Goal: Task Accomplishment & Management: Use online tool/utility

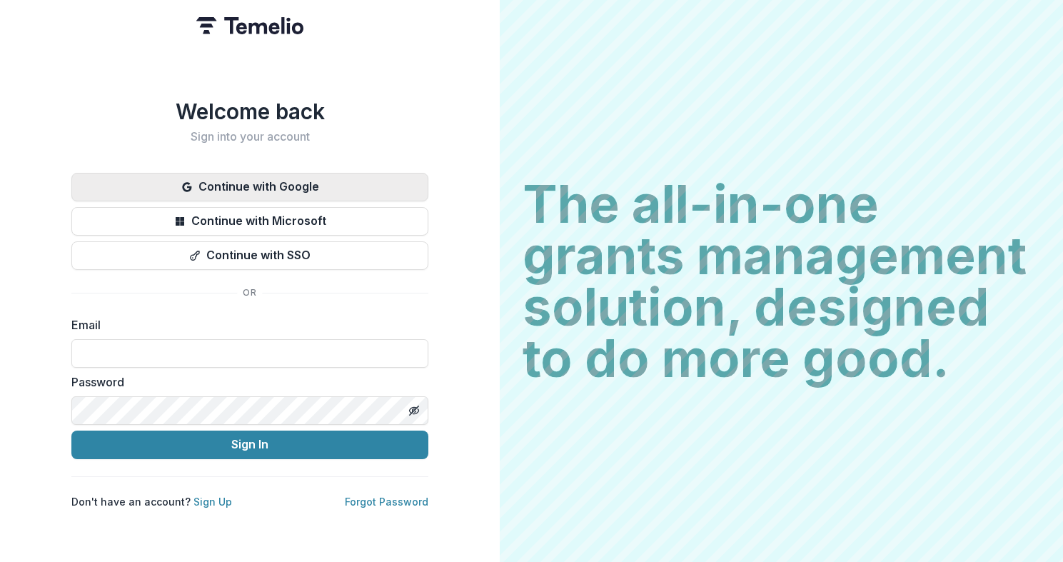
click at [344, 178] on button "Continue with Google" at bounding box center [249, 187] width 357 height 29
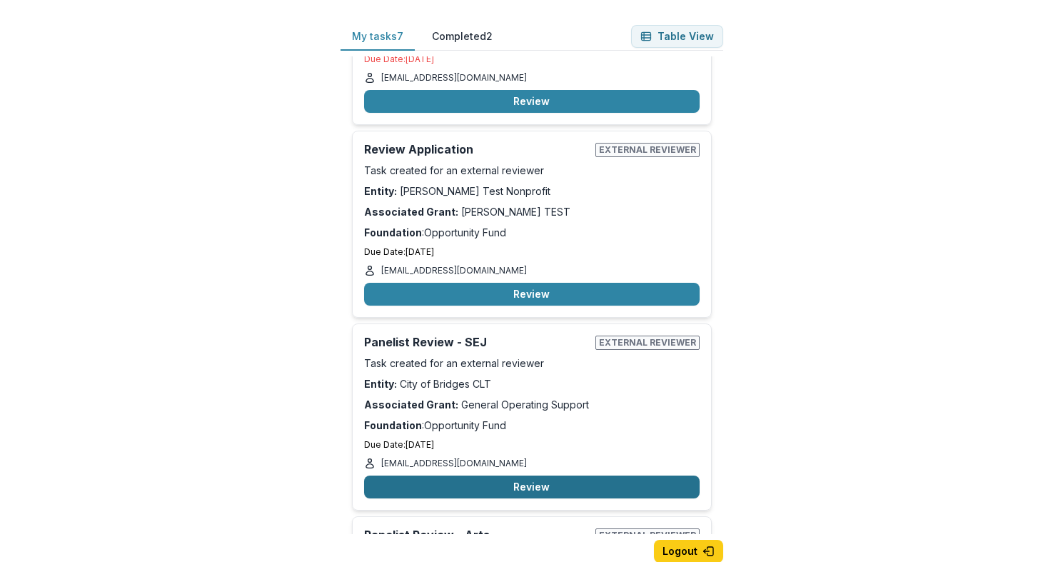
scroll to position [753, 0]
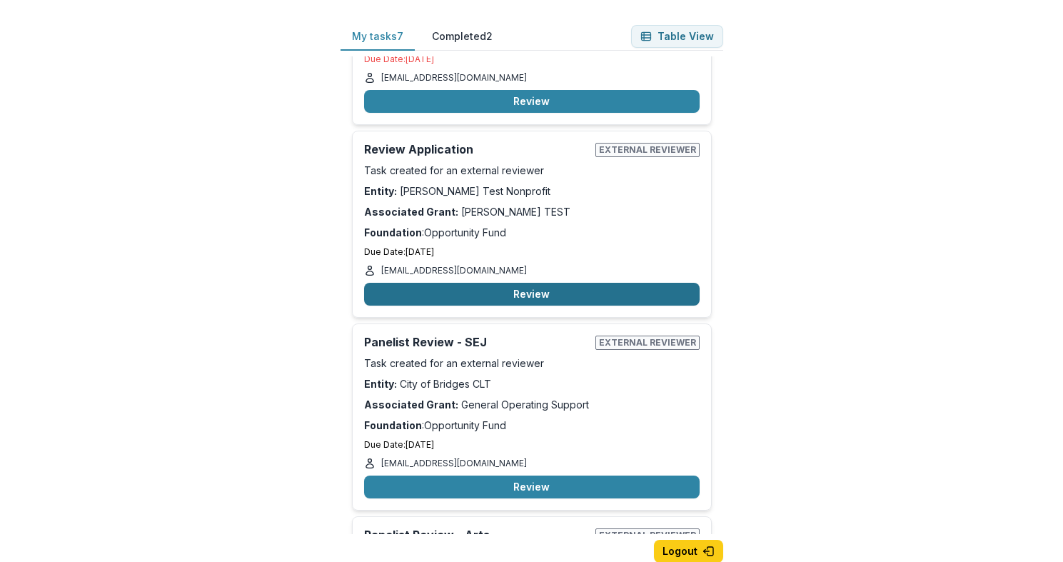
click at [543, 283] on button "Review" at bounding box center [532, 294] width 336 height 23
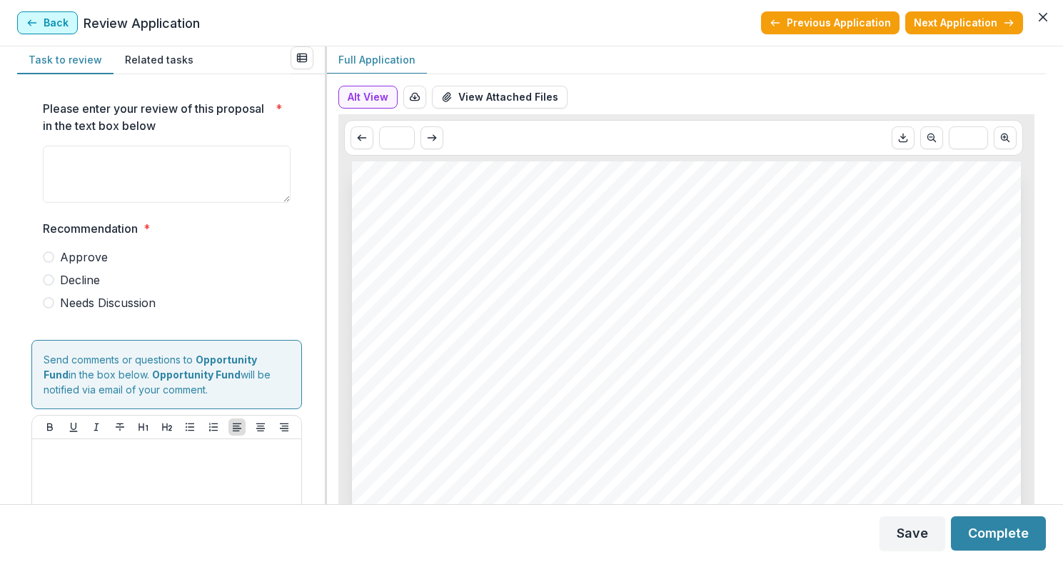
click at [55, 16] on button "Back" at bounding box center [47, 22] width 61 height 23
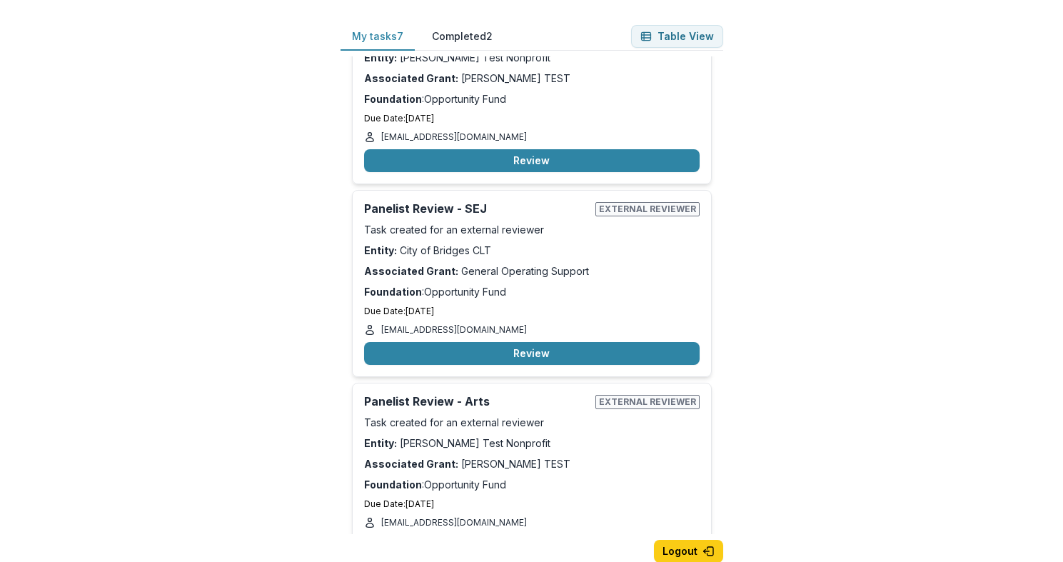
scroll to position [889, 0]
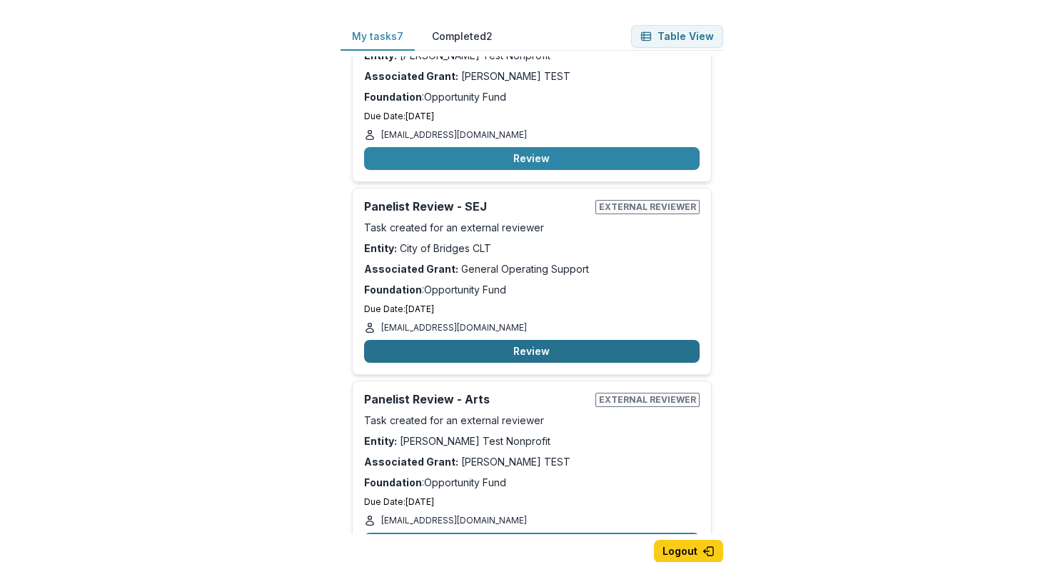
click at [516, 340] on button "Review" at bounding box center [532, 351] width 336 height 23
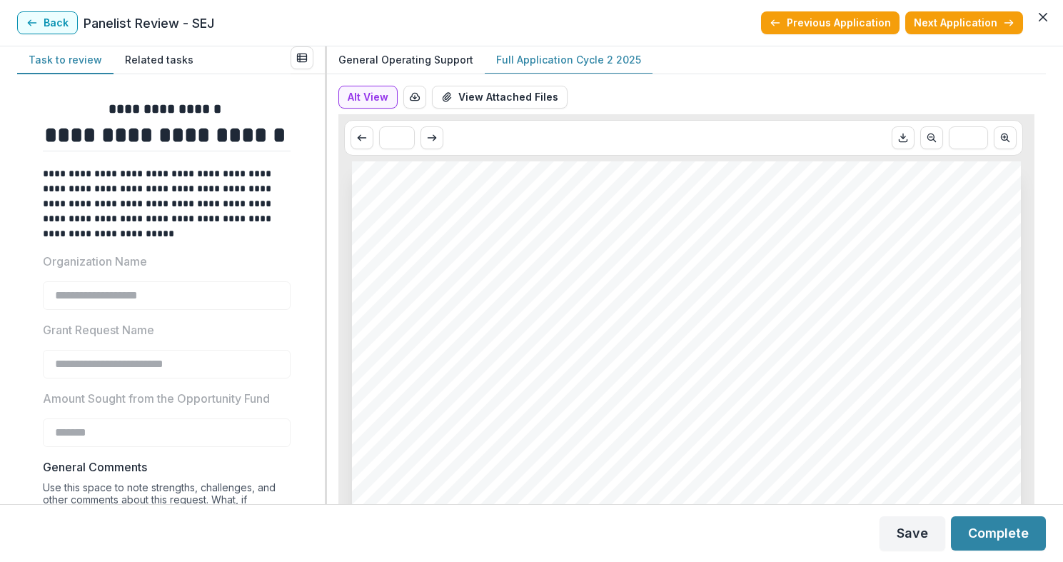
click at [513, 54] on p "Full Application Cycle 2 2025" at bounding box center [568, 59] width 145 height 15
click at [436, 54] on p "General Operating Support" at bounding box center [406, 59] width 135 height 15
click at [372, 92] on button "Alt View" at bounding box center [368, 97] width 59 height 23
click at [545, 63] on p "Full Application Cycle 2 2025" at bounding box center [568, 59] width 145 height 15
click at [378, 94] on button "Alt View" at bounding box center [368, 97] width 59 height 23
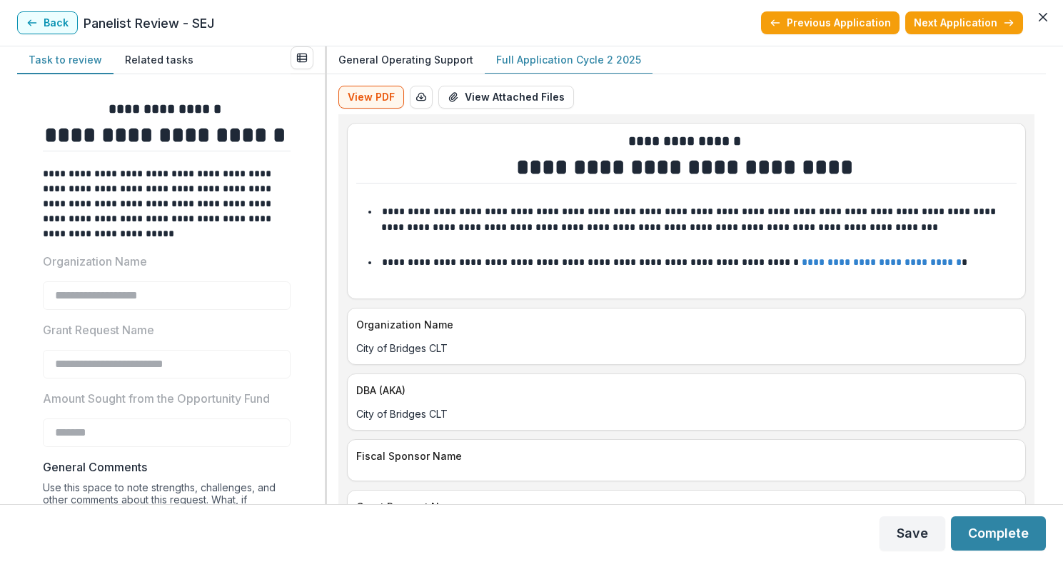
click at [426, 64] on p "General Operating Support" at bounding box center [406, 59] width 135 height 15
click at [546, 54] on p "Full Application Cycle 2 2025" at bounding box center [568, 59] width 145 height 15
click at [356, 106] on button "View PDF" at bounding box center [372, 97] width 66 height 23
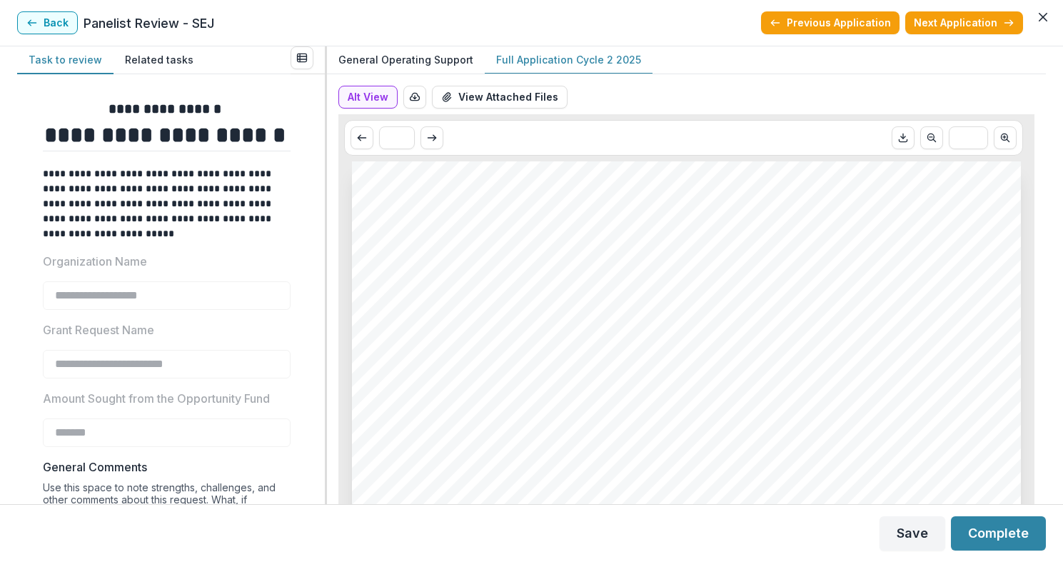
click at [478, 405] on span "[DATE]" at bounding box center [499, 403] width 42 height 14
click at [33, 21] on icon "button" at bounding box center [31, 22] width 11 height 11
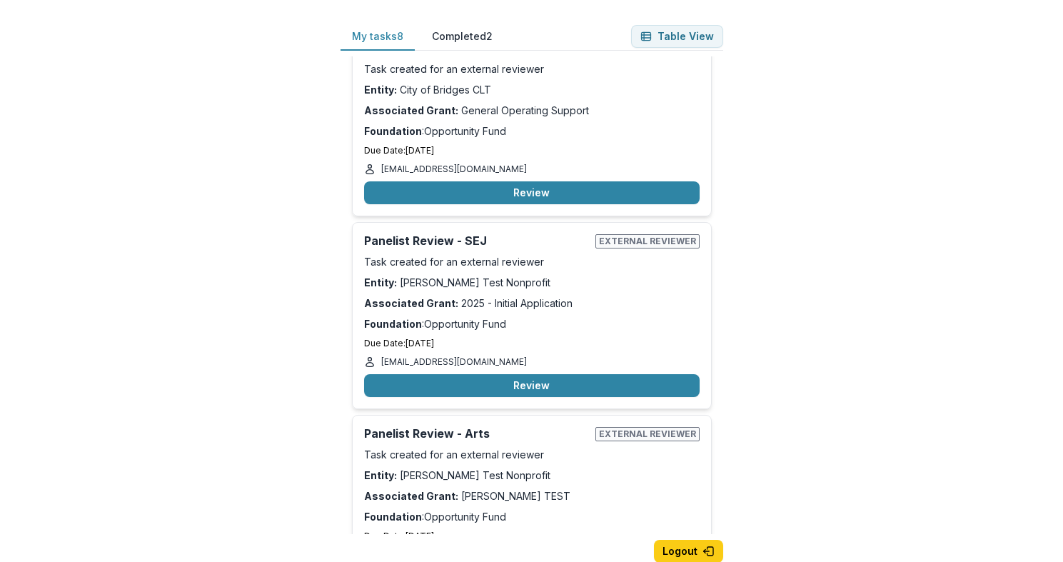
scroll to position [1028, 0]
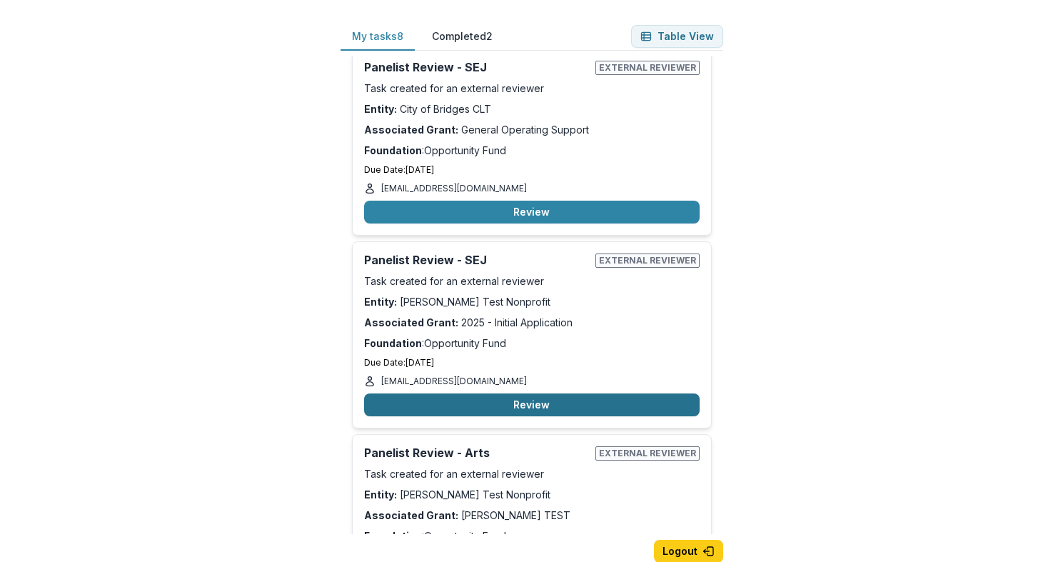
click at [532, 393] on button "Review" at bounding box center [532, 404] width 336 height 23
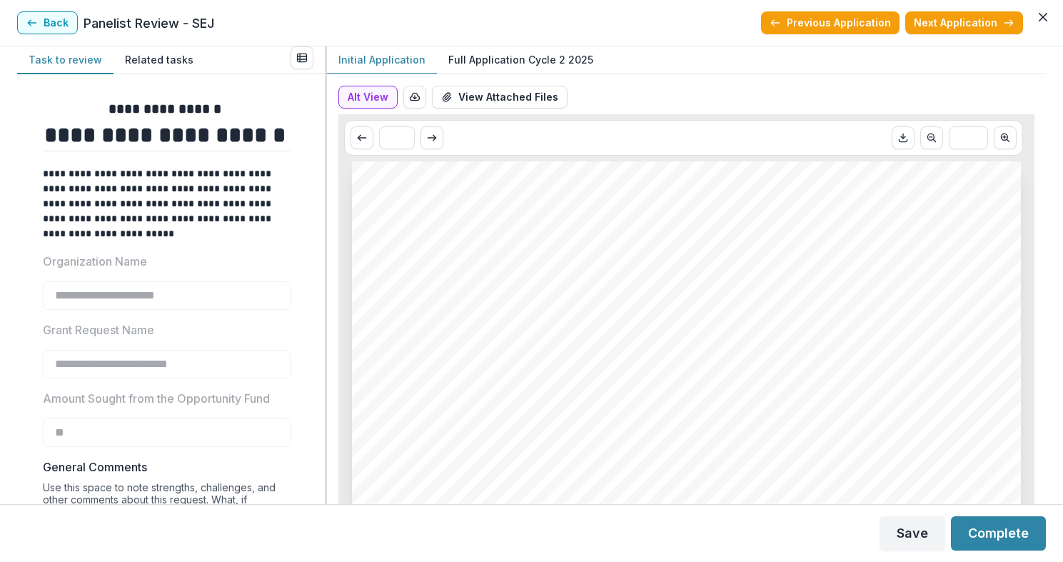
click at [469, 56] on p "Full Application Cycle 2 2025" at bounding box center [520, 59] width 145 height 15
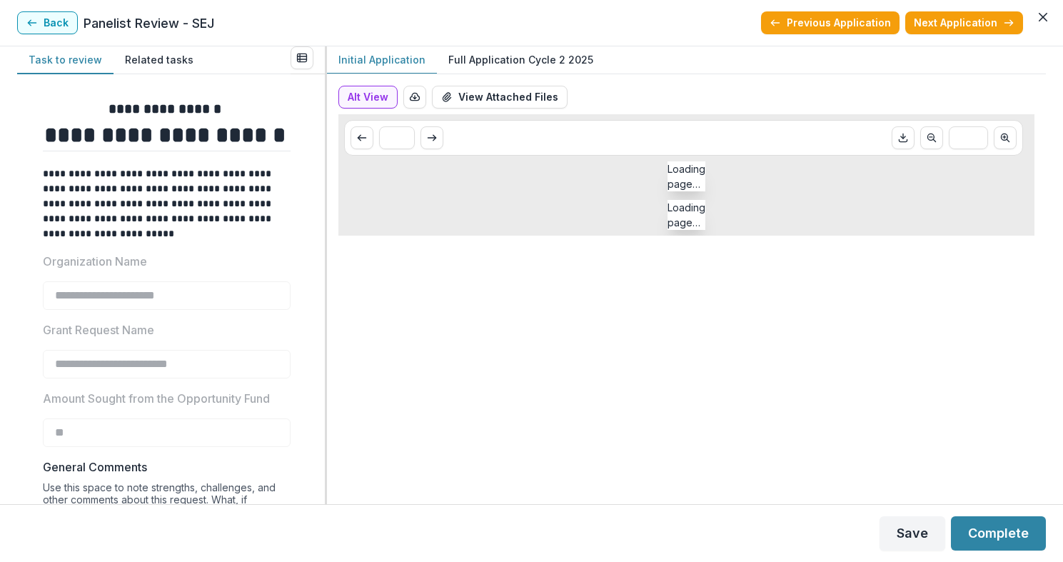
click at [378, 61] on p "Initial Application" at bounding box center [382, 59] width 87 height 15
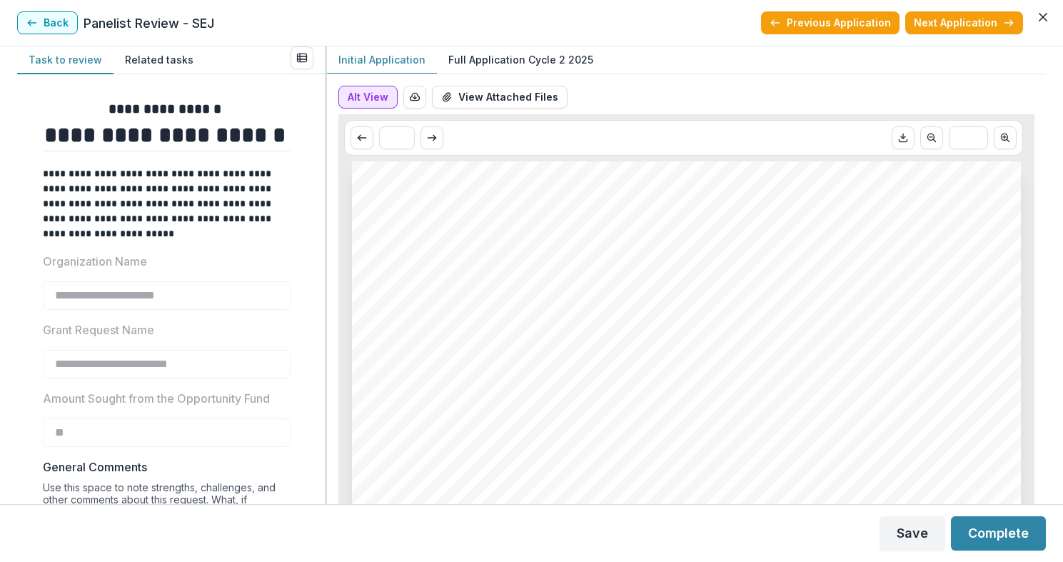
click at [365, 96] on button "Alt View" at bounding box center [368, 97] width 59 height 23
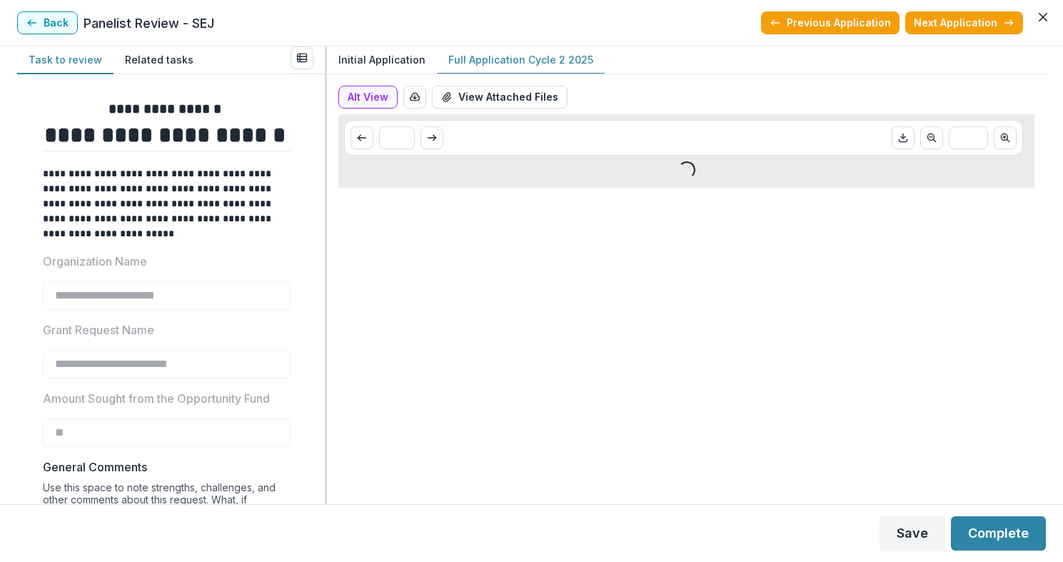
click at [531, 49] on button "Full Application Cycle 2 2025" at bounding box center [521, 60] width 168 height 28
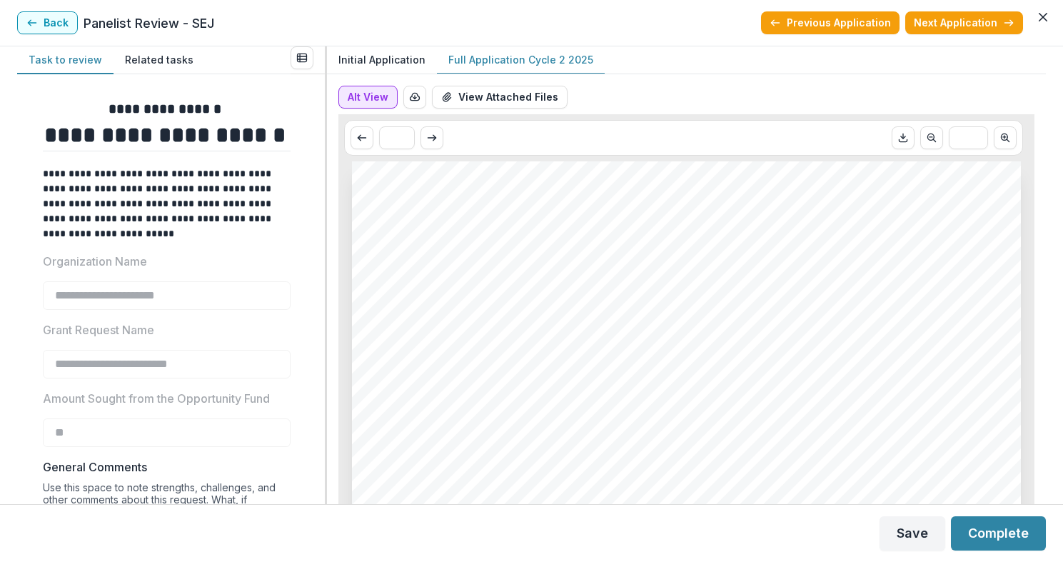
click at [356, 94] on button "Alt View" at bounding box center [368, 97] width 59 height 23
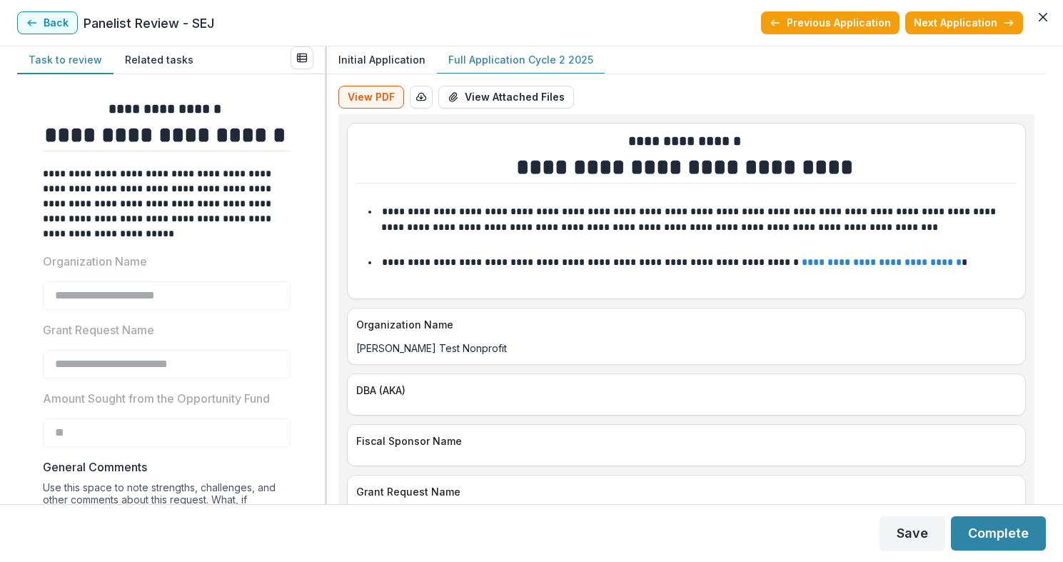
click at [361, 58] on p "Initial Application" at bounding box center [382, 59] width 87 height 15
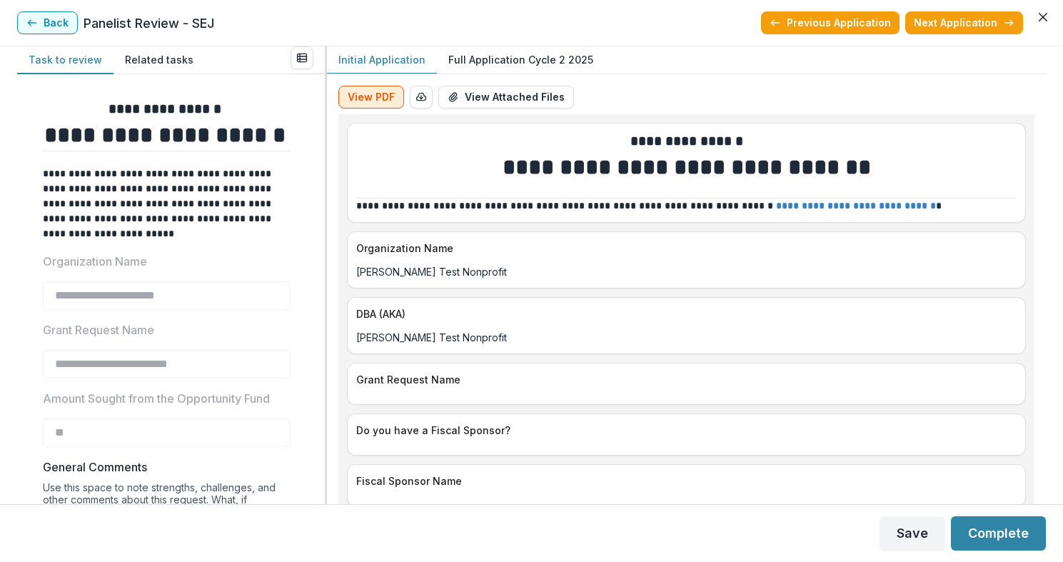
click at [362, 94] on button "View PDF" at bounding box center [372, 97] width 66 height 23
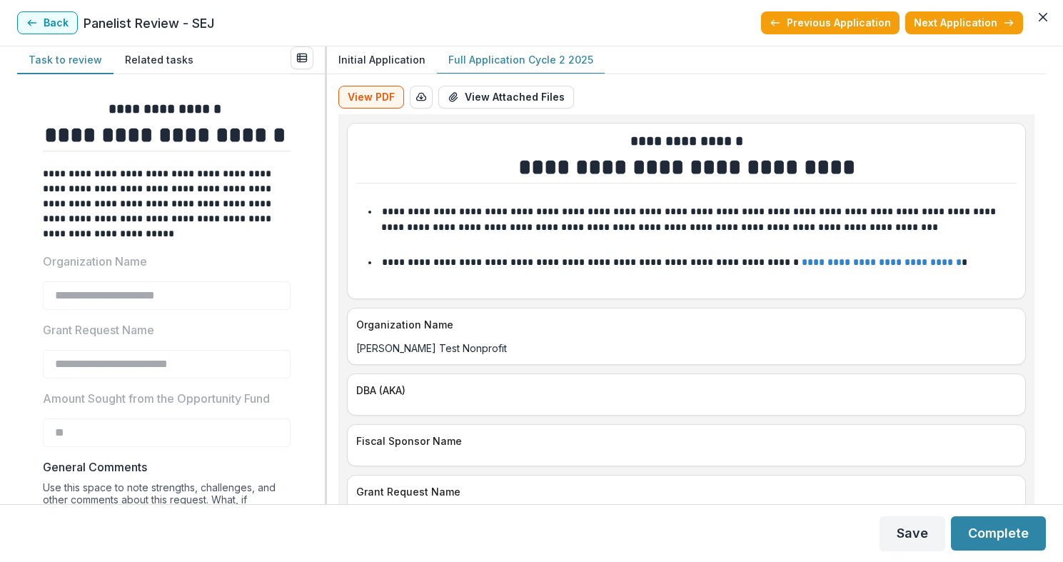
click at [514, 49] on button "Full Application Cycle 2 2025" at bounding box center [521, 60] width 168 height 28
click at [364, 56] on p "Initial Application" at bounding box center [382, 59] width 87 height 15
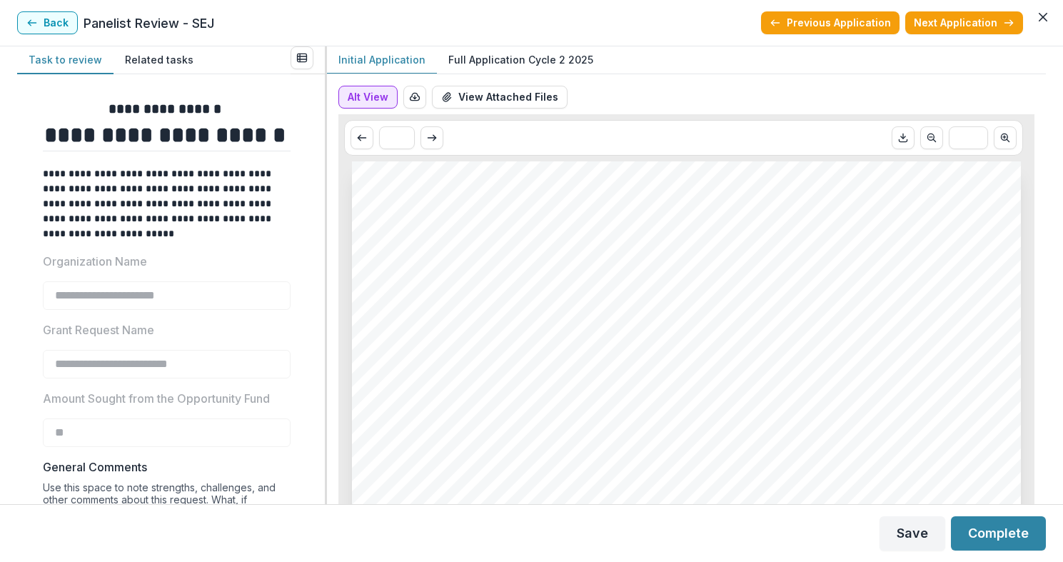
click at [361, 88] on button "Alt View" at bounding box center [368, 97] width 59 height 23
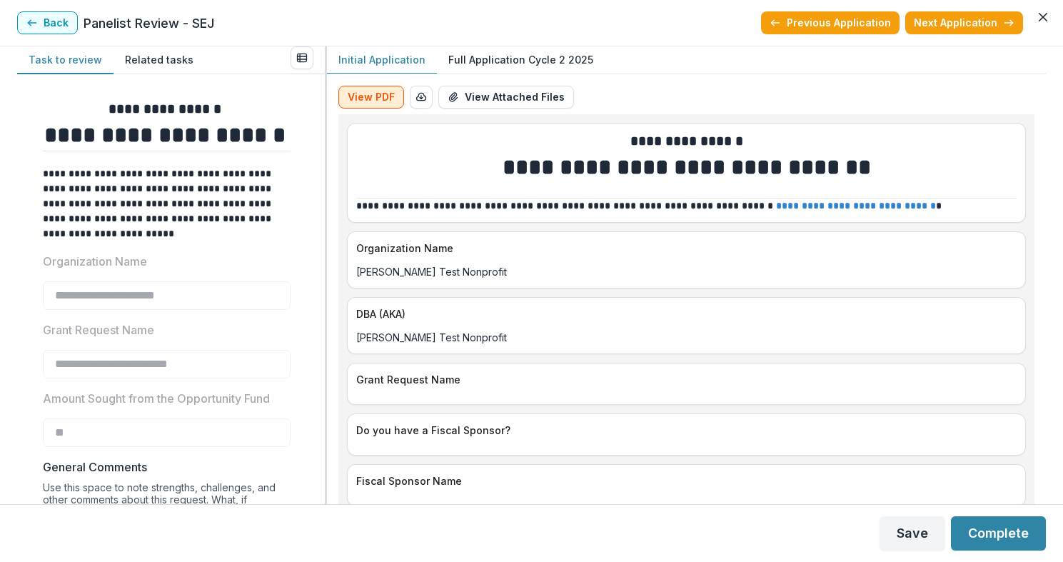
click at [373, 101] on button "View PDF" at bounding box center [372, 97] width 66 height 23
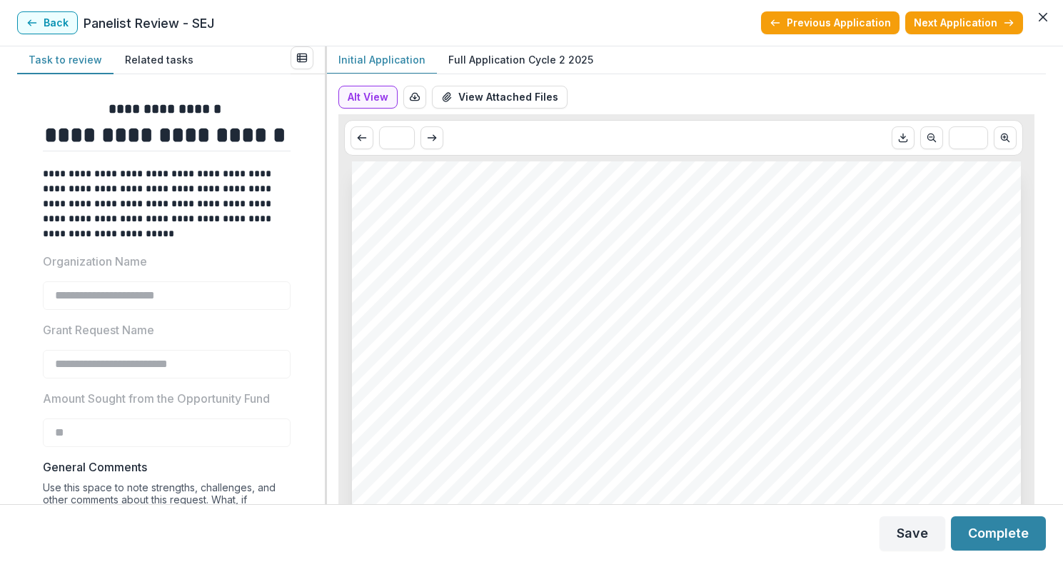
click at [516, 62] on p "Full Application Cycle 2 2025" at bounding box center [520, 59] width 145 height 15
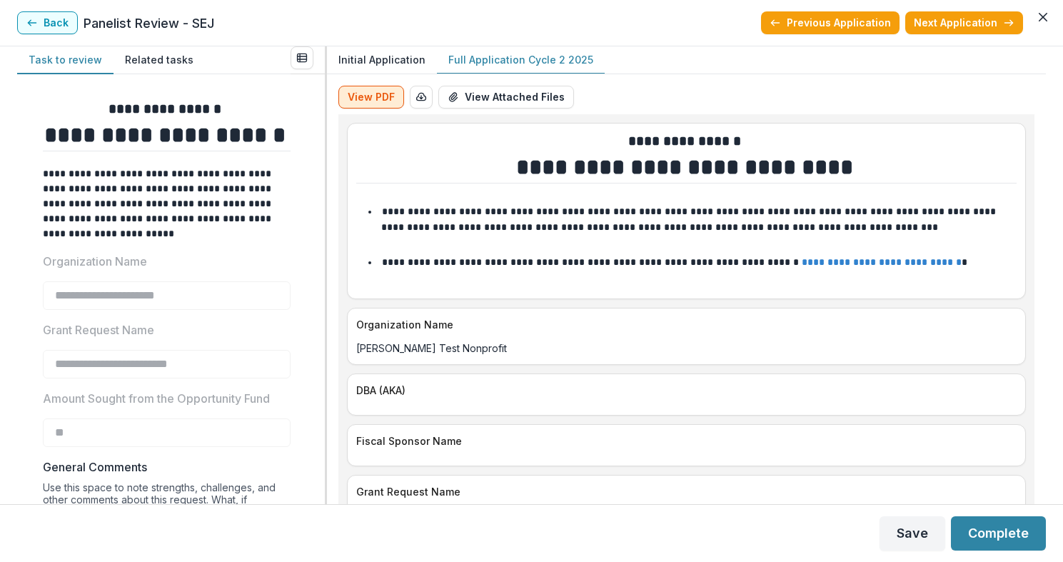
click at [372, 89] on button "View PDF" at bounding box center [372, 97] width 66 height 23
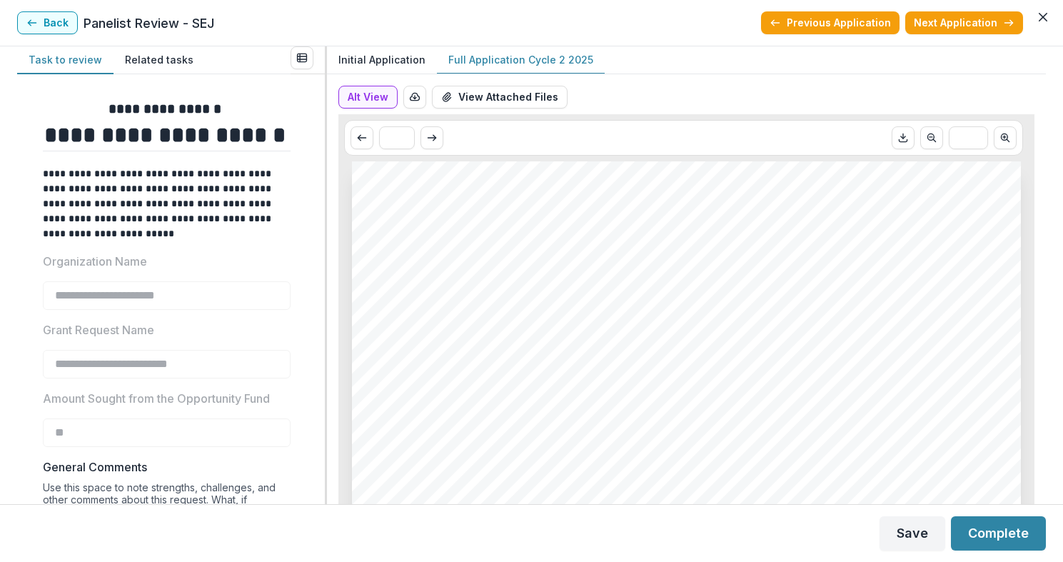
click at [383, 54] on p "Initial Application" at bounding box center [382, 59] width 87 height 15
click at [51, 19] on button "Back" at bounding box center [47, 22] width 61 height 23
